Goal: Navigation & Orientation: Find specific page/section

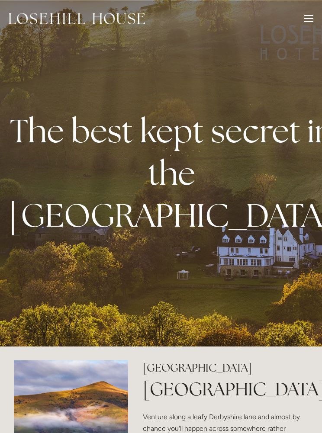
click at [308, 19] on div at bounding box center [308, 20] width 10 height 10
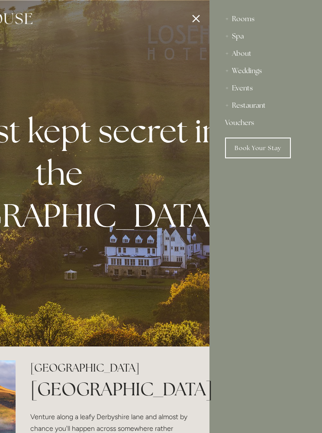
click at [249, 58] on div "About" at bounding box center [265, 53] width 81 height 17
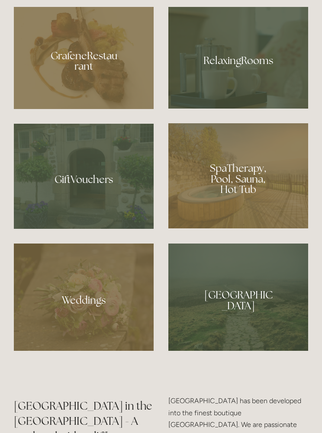
scroll to position [632, 0]
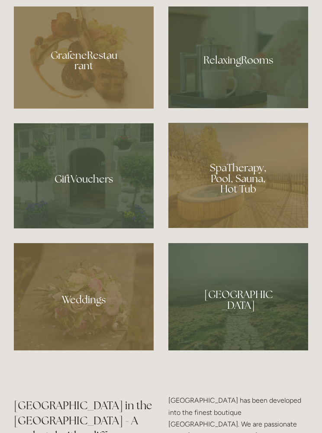
click at [267, 228] on div at bounding box center [238, 175] width 140 height 105
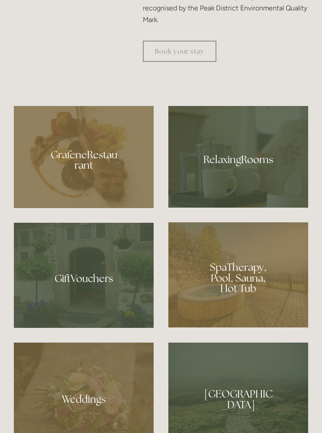
scroll to position [535, 0]
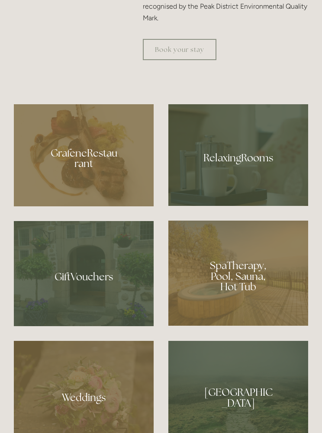
click at [242, 188] on div at bounding box center [238, 155] width 140 height 102
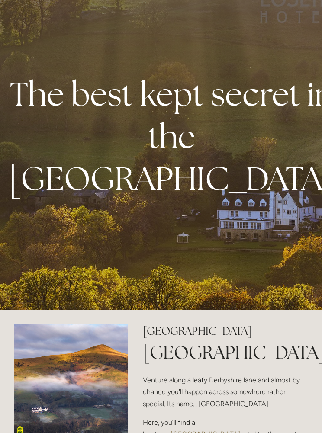
scroll to position [0, 0]
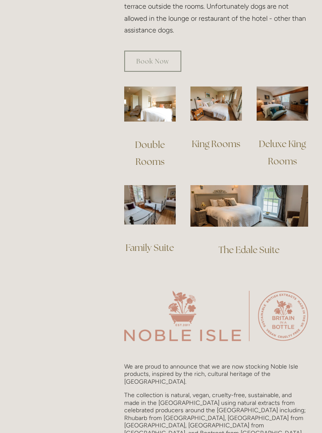
scroll to position [651, 0]
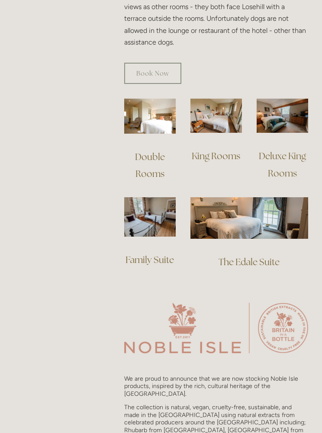
click at [158, 120] on img at bounding box center [149, 116] width 51 height 35
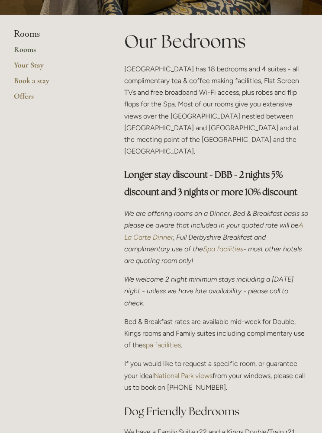
scroll to position [164, 0]
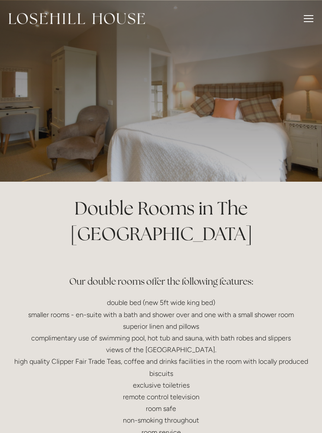
click at [156, 124] on div at bounding box center [161, 91] width 322 height 182
